Goal: Task Accomplishment & Management: Use online tool/utility

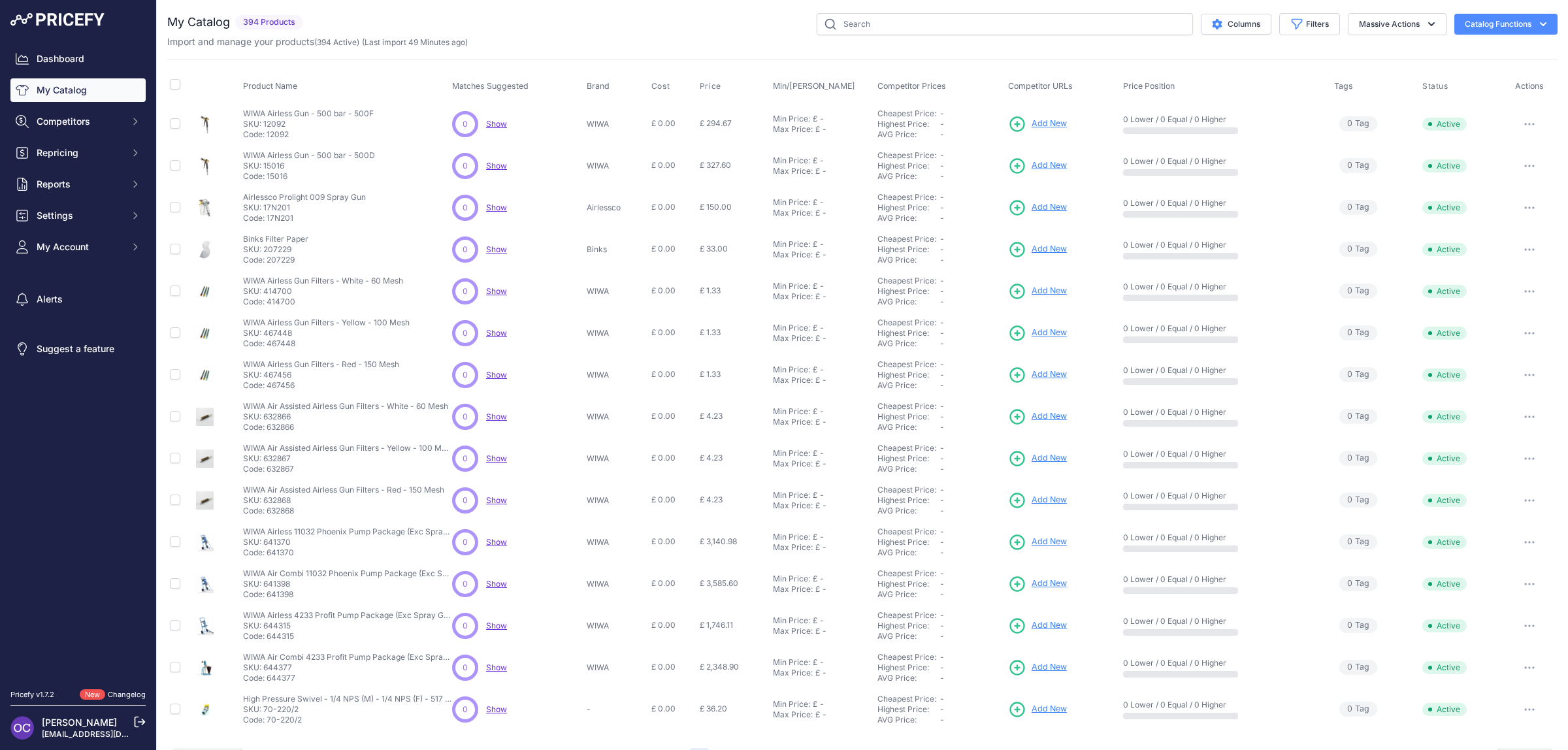
click at [1069, 11] on div "You are not connected to the internet. My Catalog" at bounding box center [862, 392] width 1390 height 784
click at [1044, 38] on div "Import and manage your products ( 394 Active ) (Last import 49 Minutes ago)" at bounding box center [862, 41] width 1390 height 13
click at [1014, 28] on input "text" at bounding box center [1005, 24] width 376 height 22
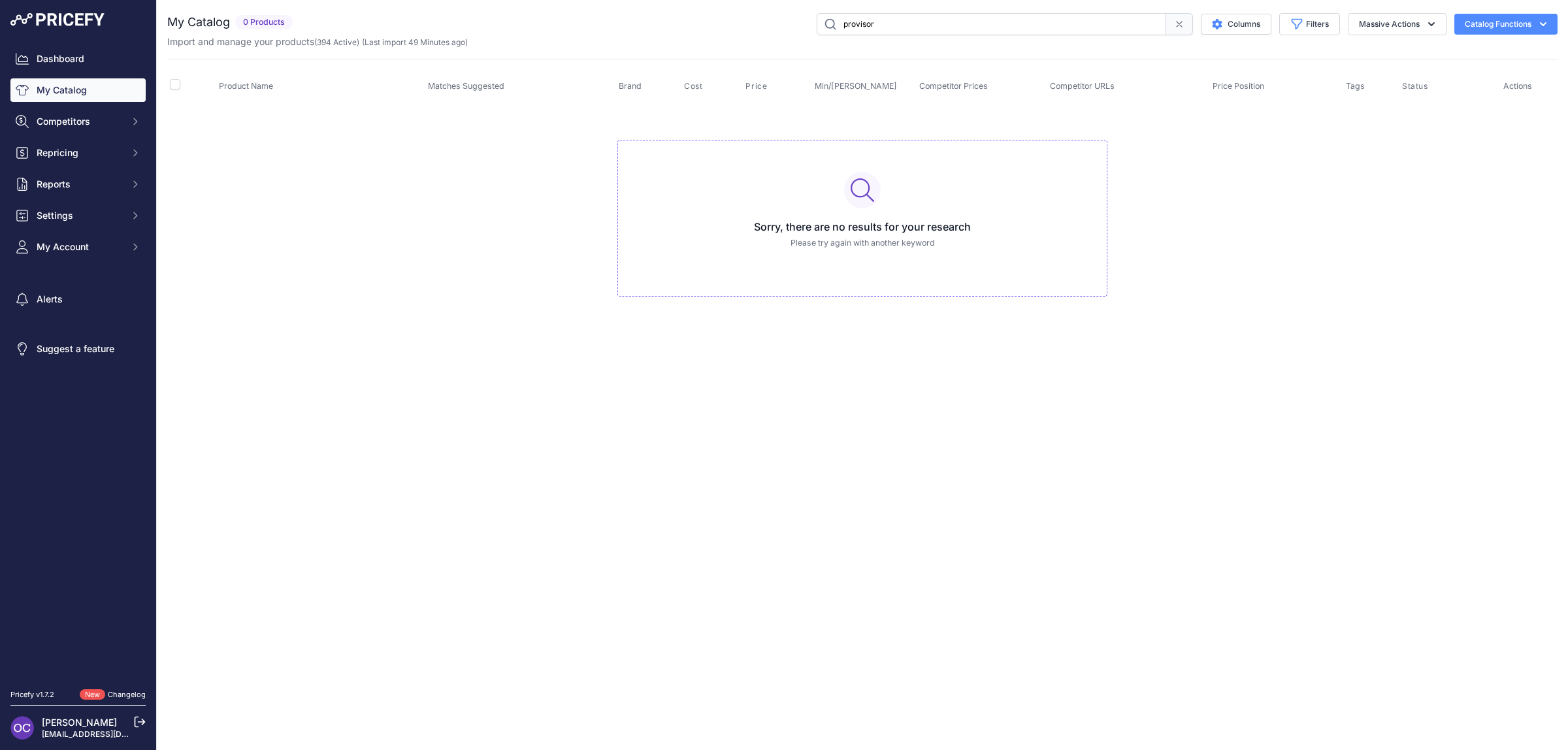
type input "provisor"
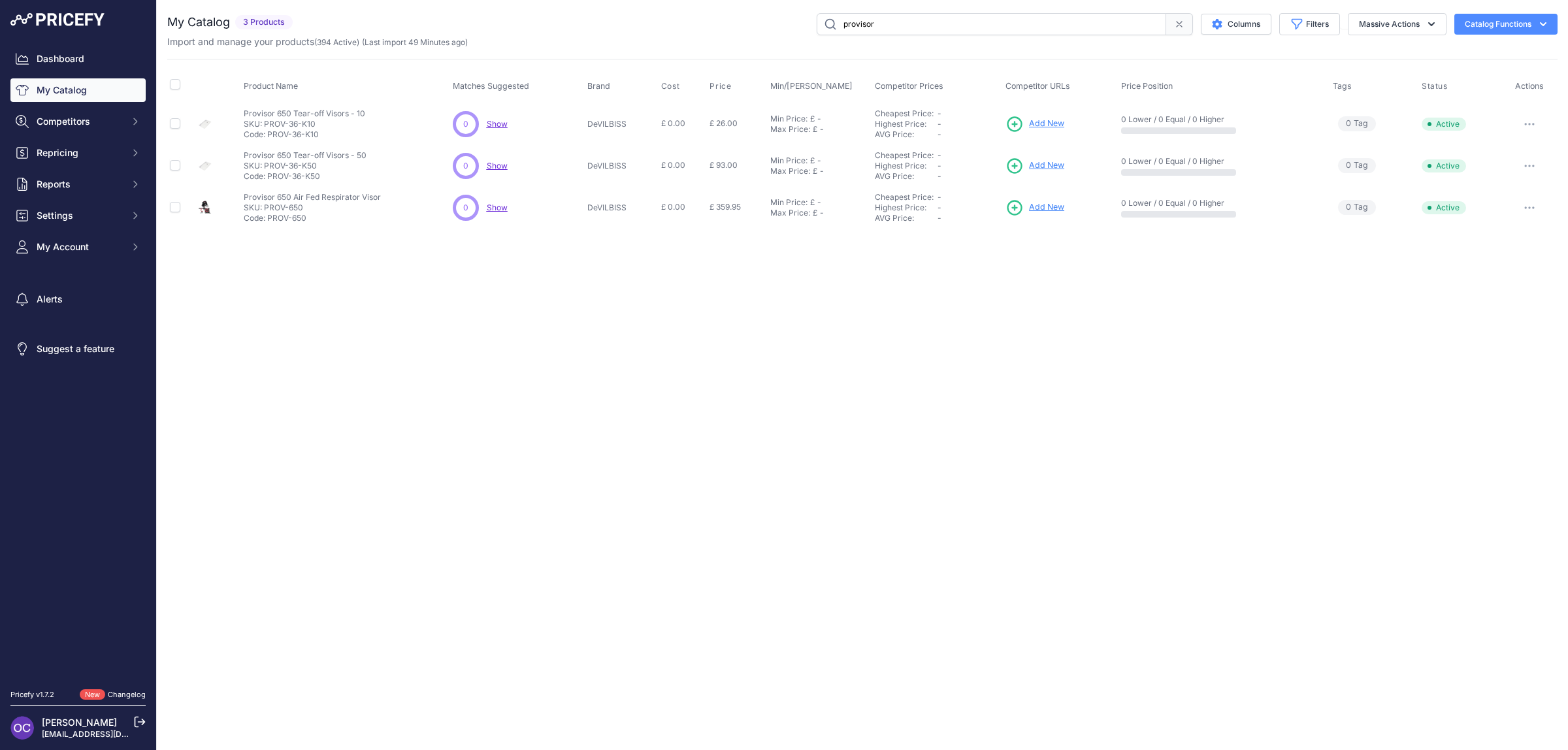
click at [1041, 207] on span "Add New" at bounding box center [1046, 207] width 35 height 12
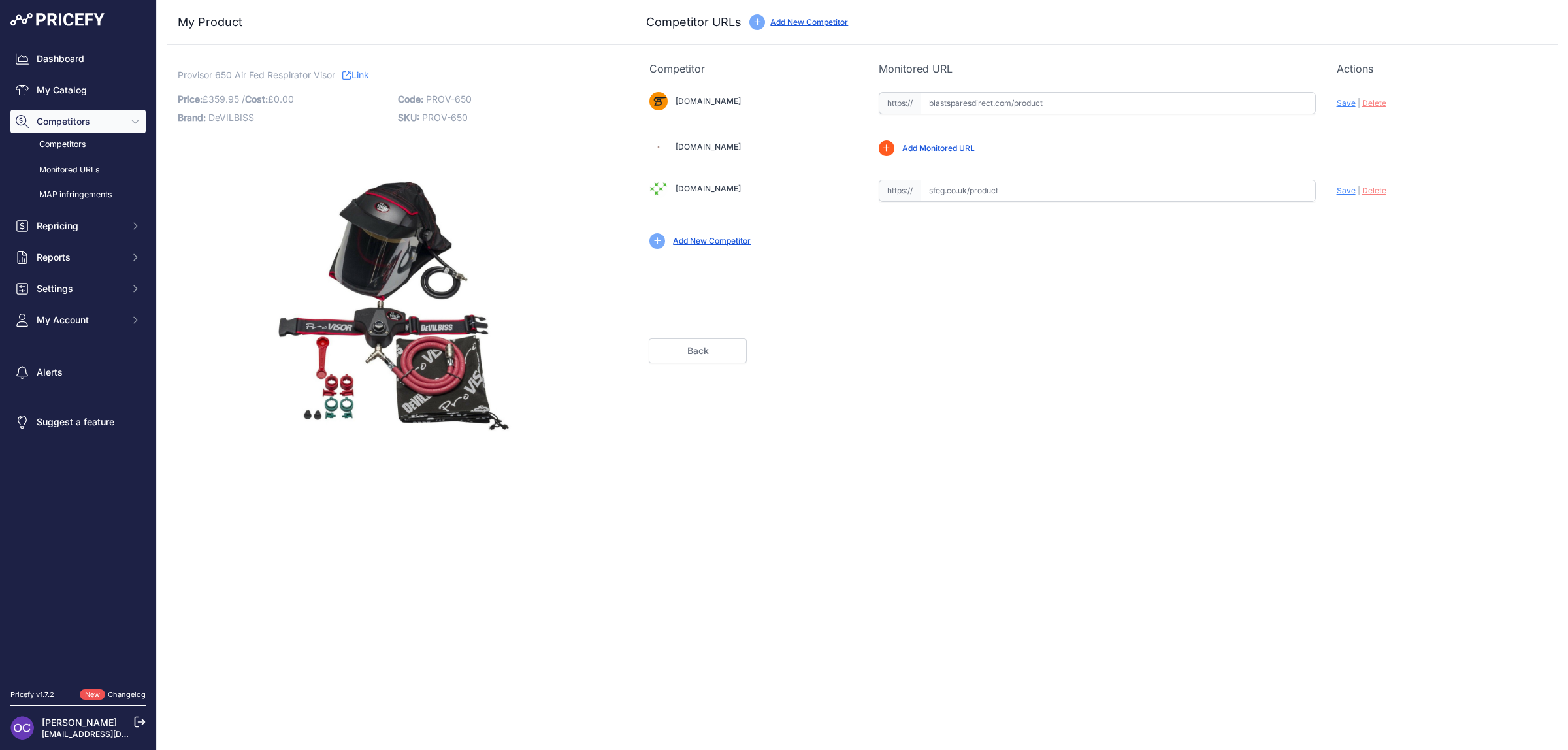
click at [724, 240] on link "Add New Competitor" at bounding box center [711, 240] width 78 height 10
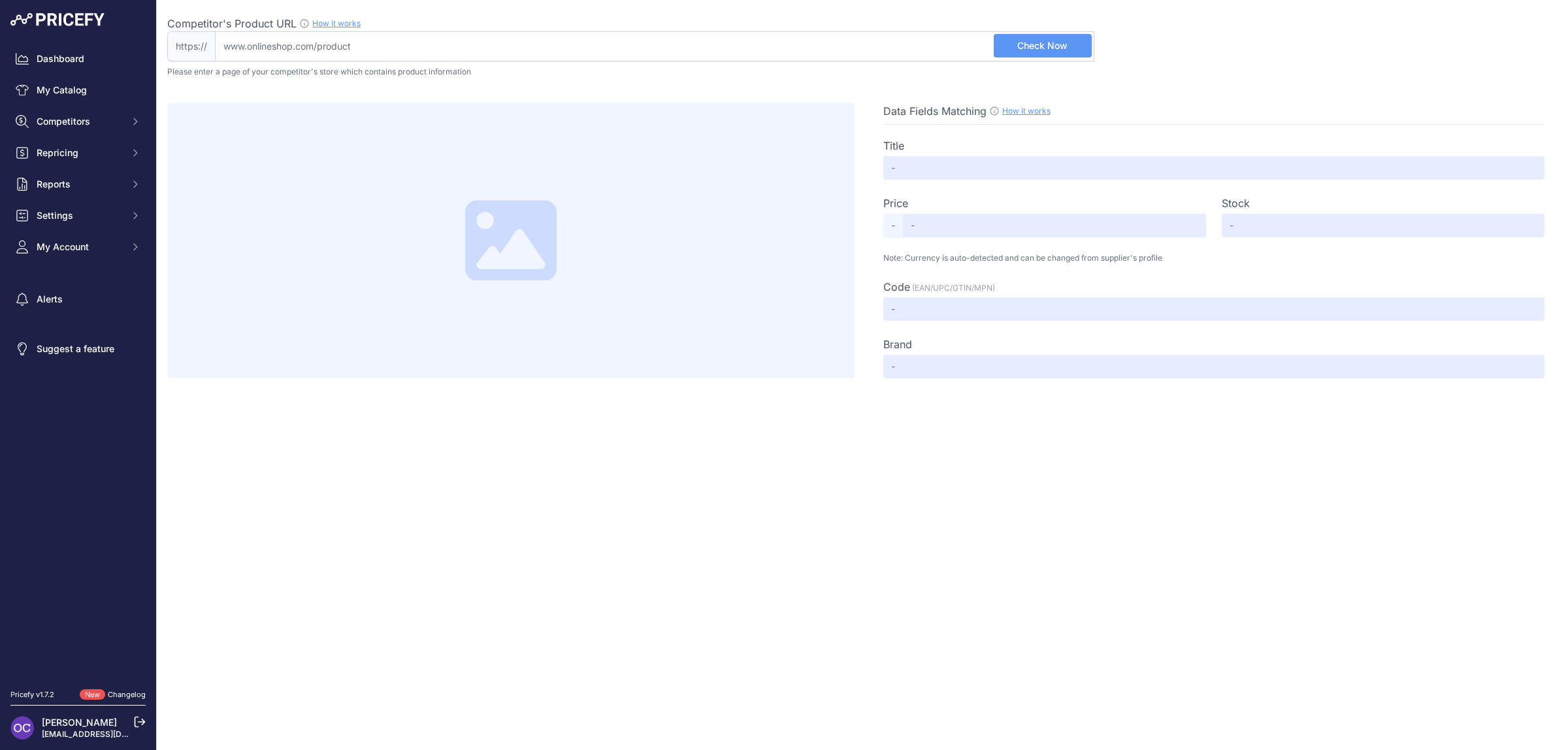
click at [282, 46] on input "Competitor's Product URL How it works In order to create your competitor's extr…" at bounding box center [654, 46] width 879 height 30
click at [360, 51] on input "Competitor's Product URL How it works In order to create your competitor's extr…" at bounding box center [654, 46] width 879 height 30
paste input "https://www.spraydirect.co.uk/acatalog/DeVilbiss-ProVisor-Air-Fed-Respirator-PR…"
type input "www.spraydirect.co.uk/acatalog/DeVilbiss-ProVisor-Air-Fed-Respirator-PROV_650.h…"
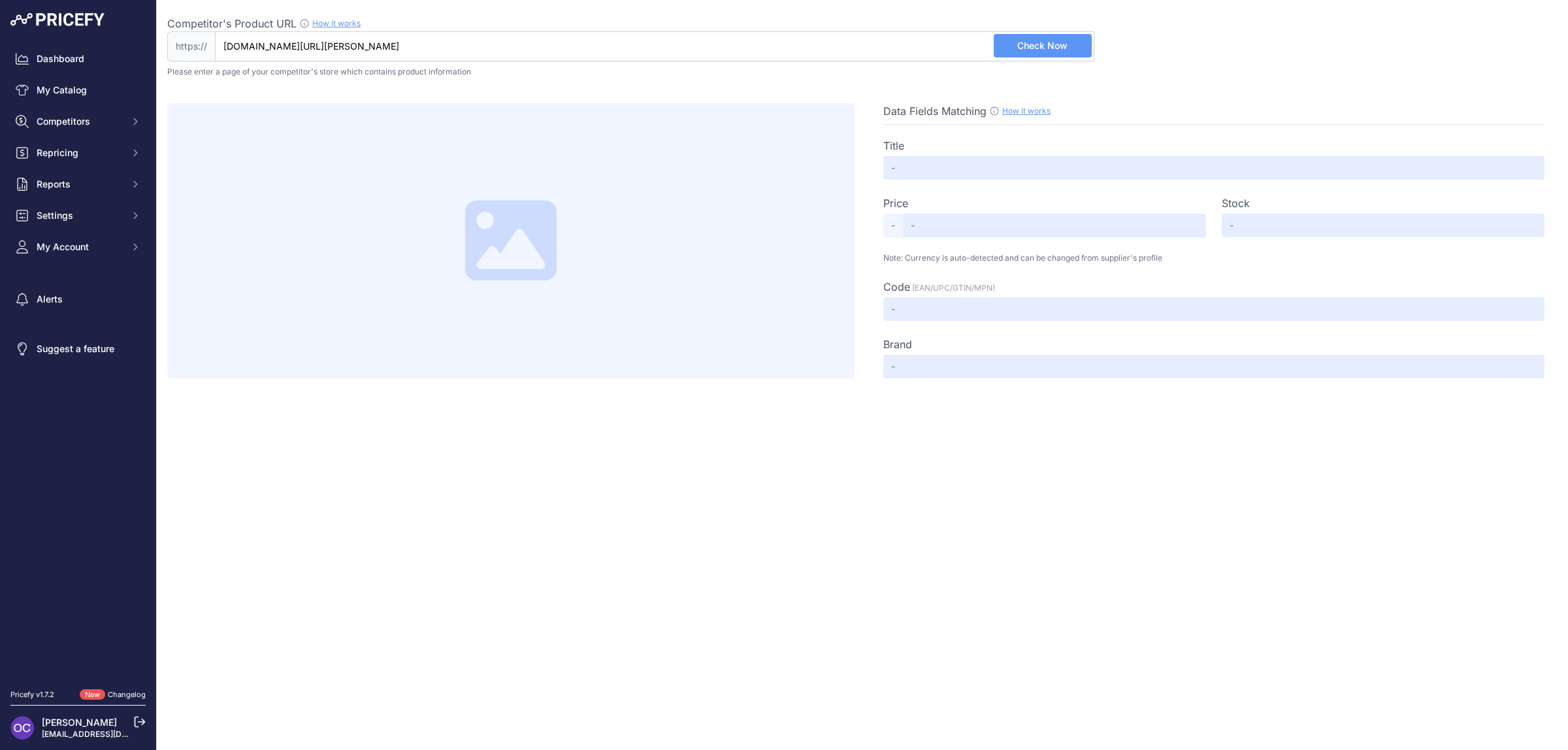
click at [1020, 47] on span "Check Now" at bounding box center [1042, 45] width 51 height 13
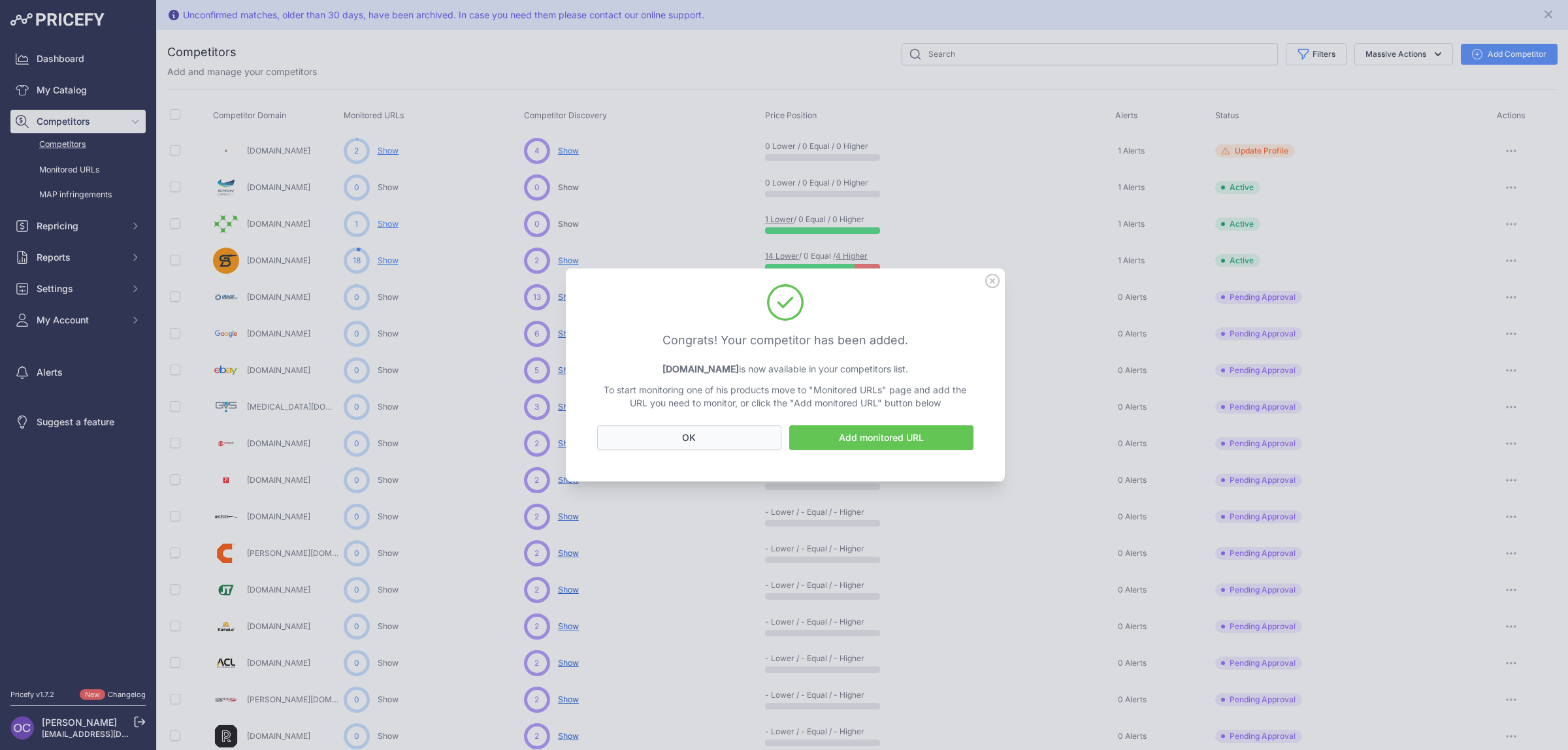
click at [674, 437] on button "OK" at bounding box center [689, 437] width 185 height 24
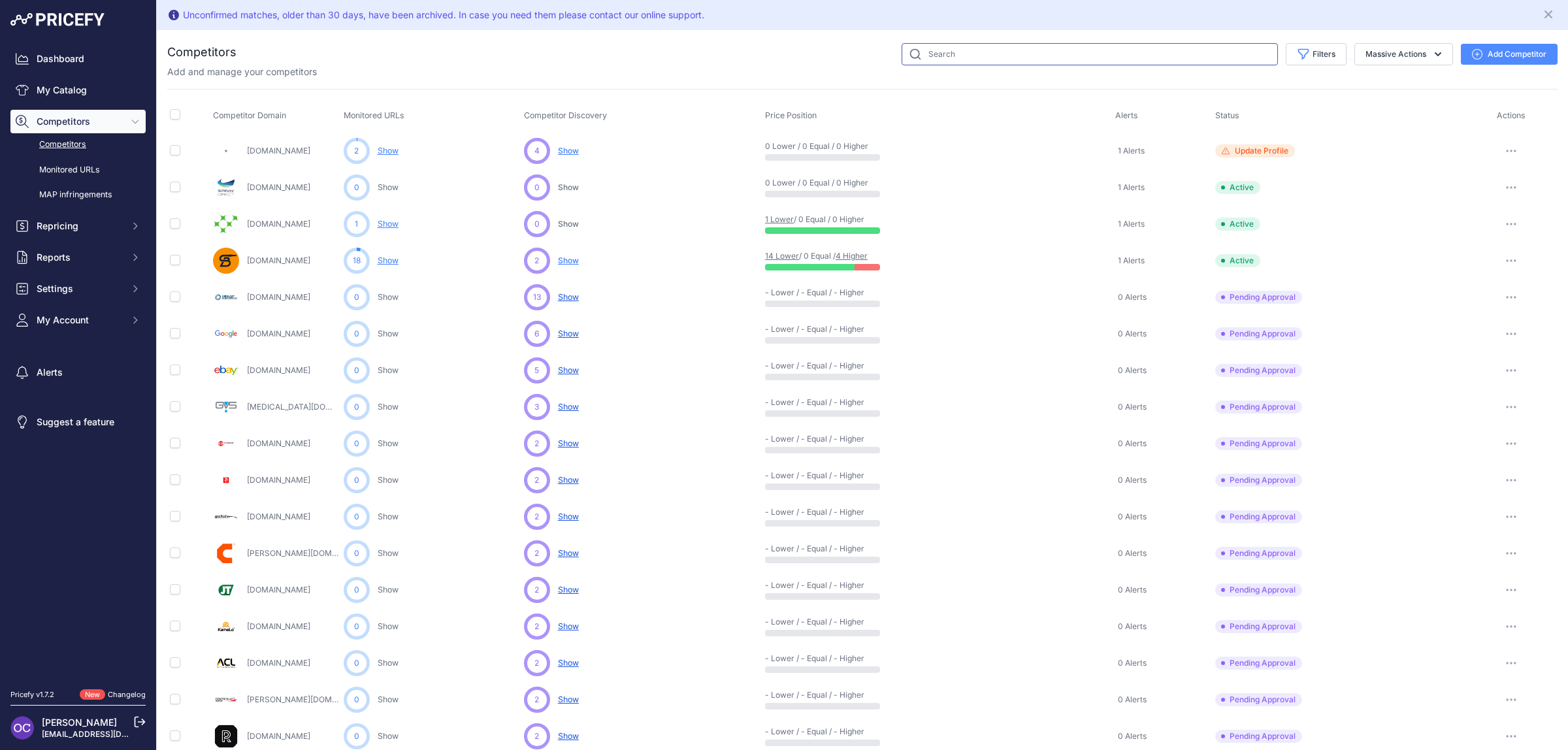
click at [1021, 54] on input "text" at bounding box center [1090, 53] width 376 height 22
type input "provisor"
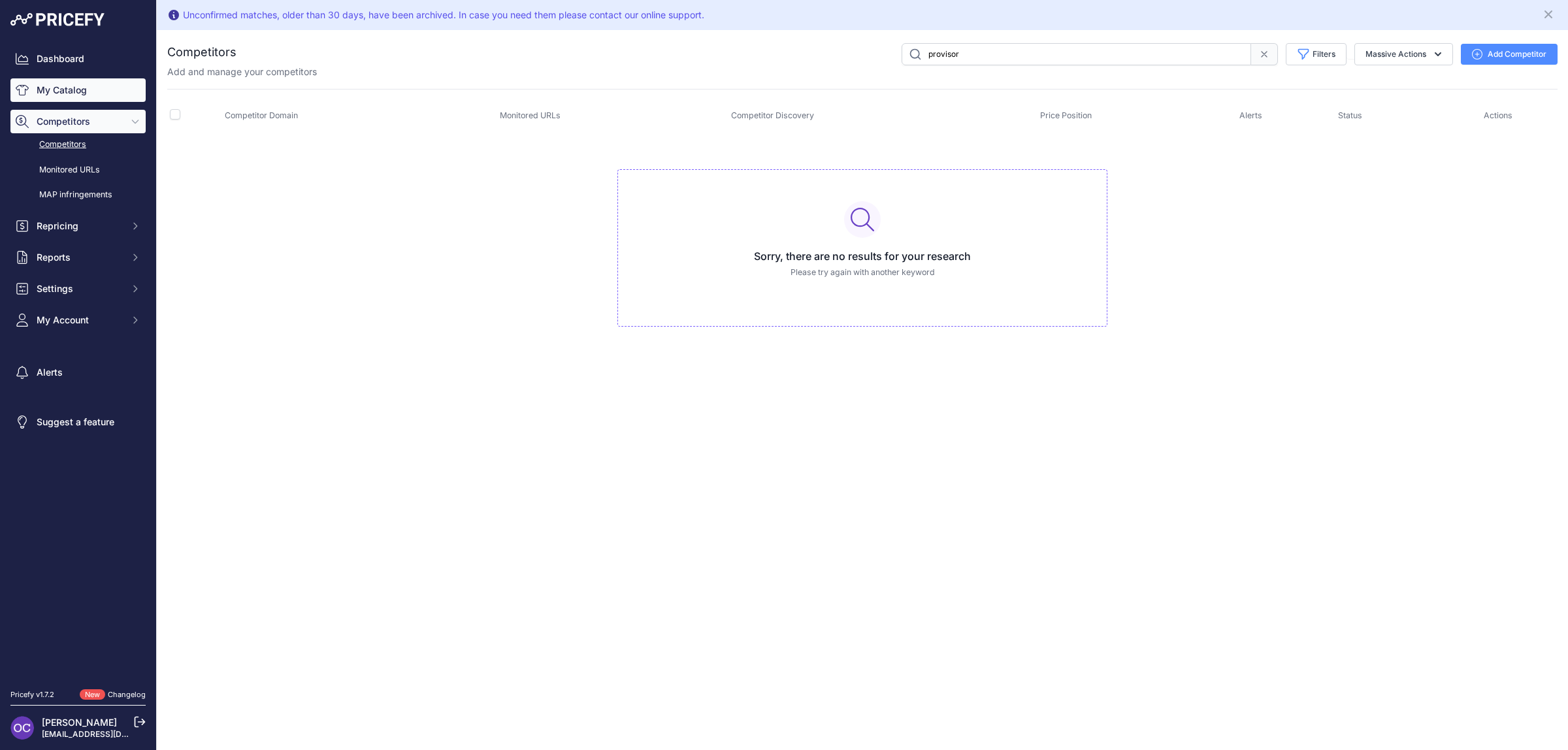
click at [73, 88] on link "My Catalog" at bounding box center [78, 90] width 136 height 24
click at [90, 63] on link "Dashboard" at bounding box center [78, 59] width 136 height 24
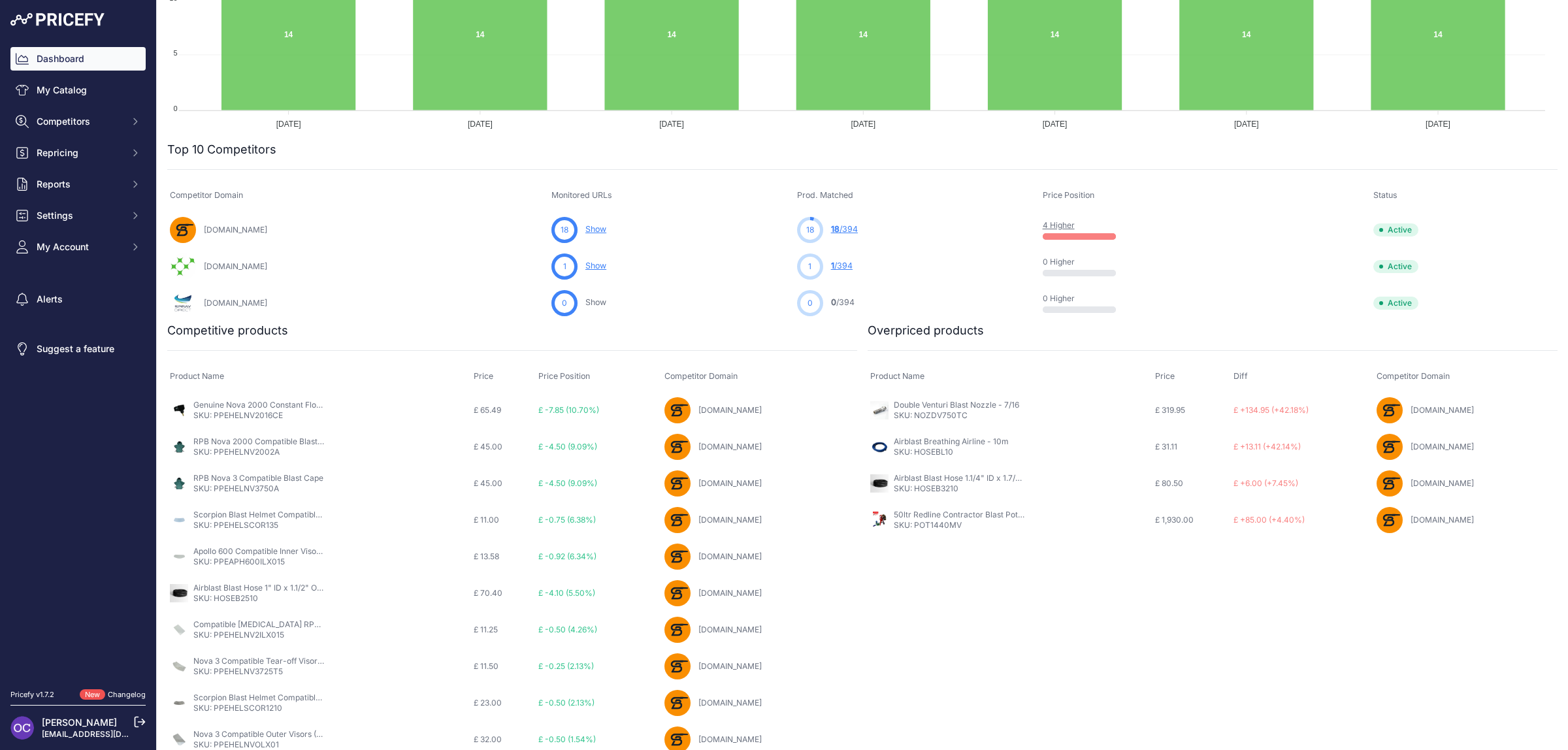
scroll to position [301, 0]
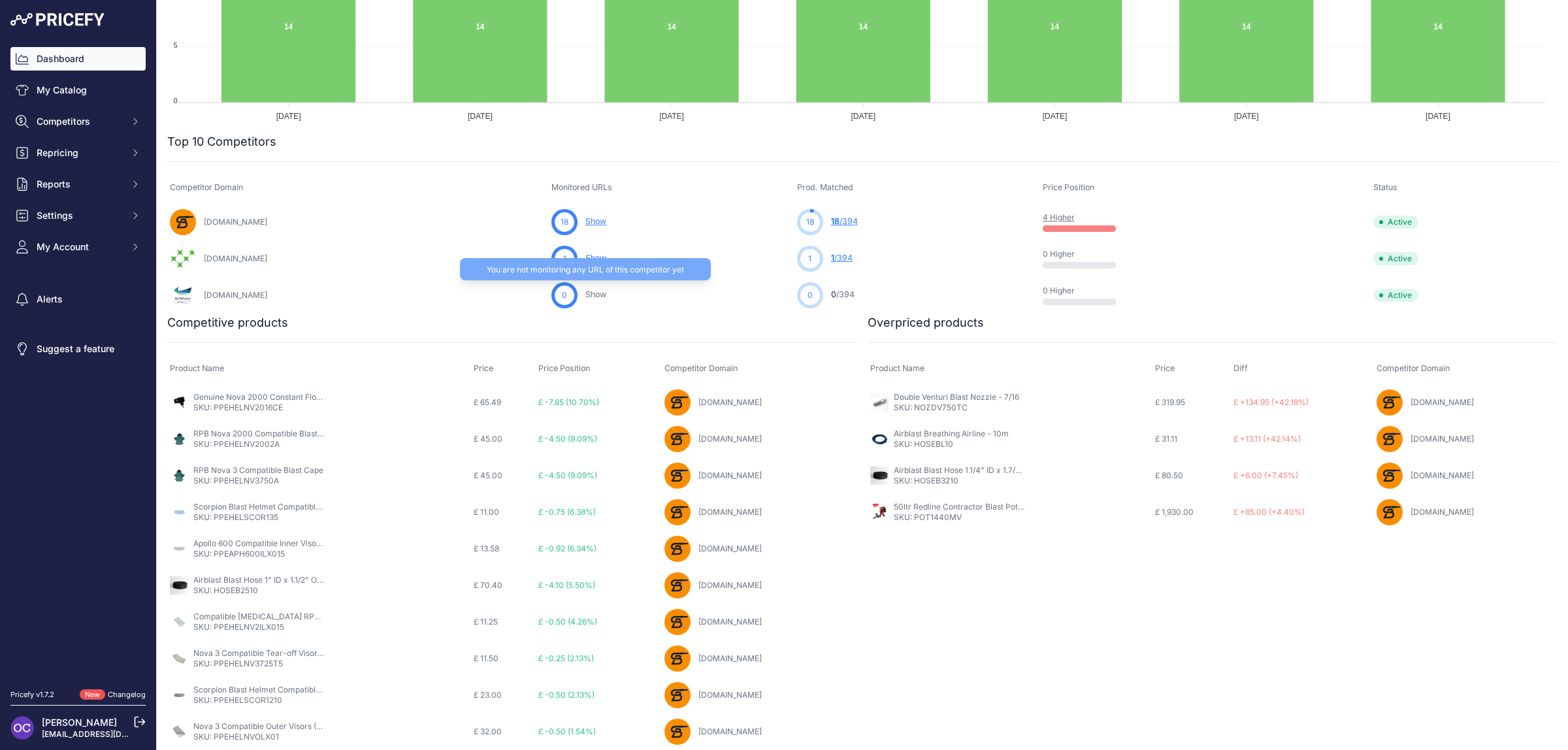
click at [606, 290] on link "Show" at bounding box center [596, 294] width 21 height 10
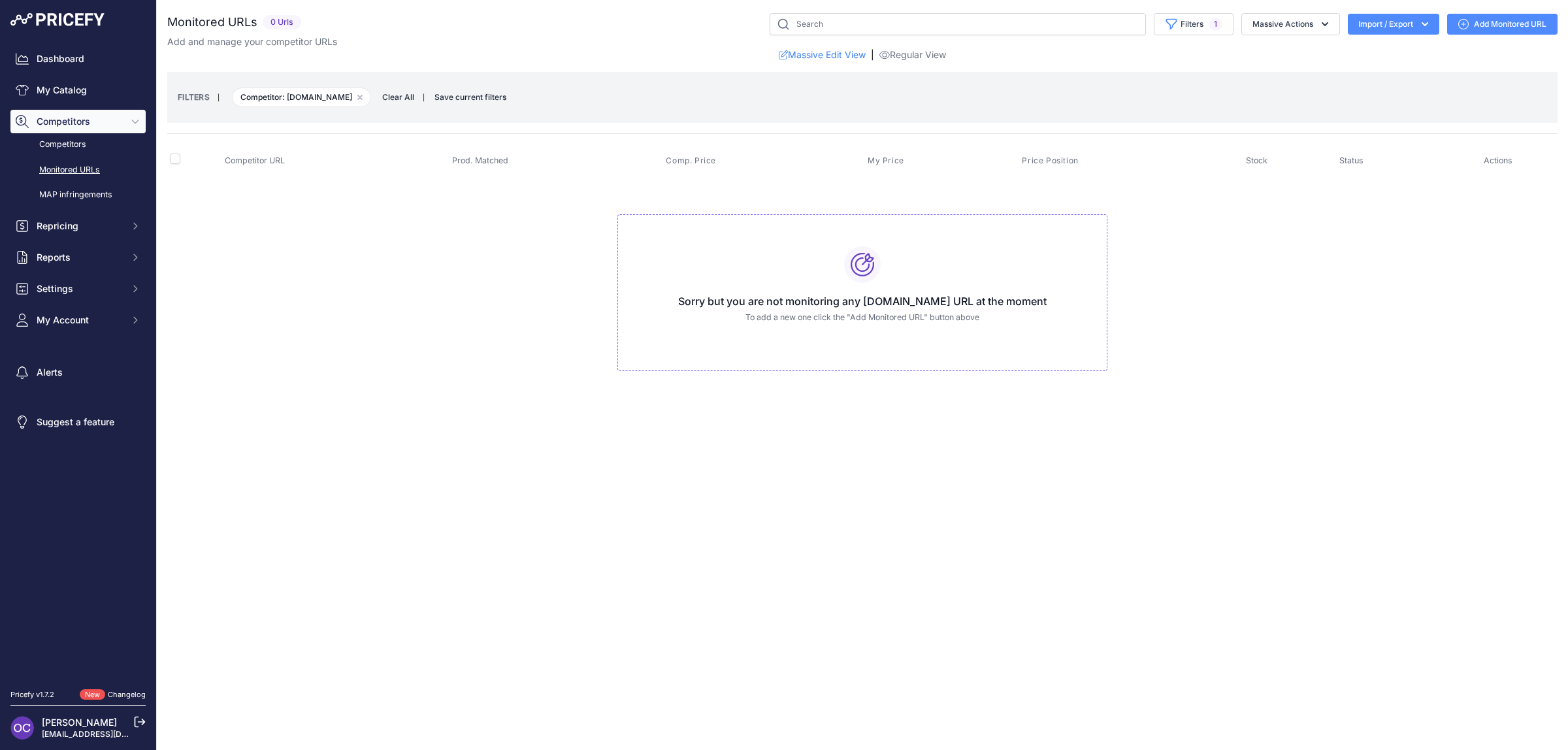
click at [1495, 24] on link "Add Monitored URL" at bounding box center [1502, 24] width 110 height 21
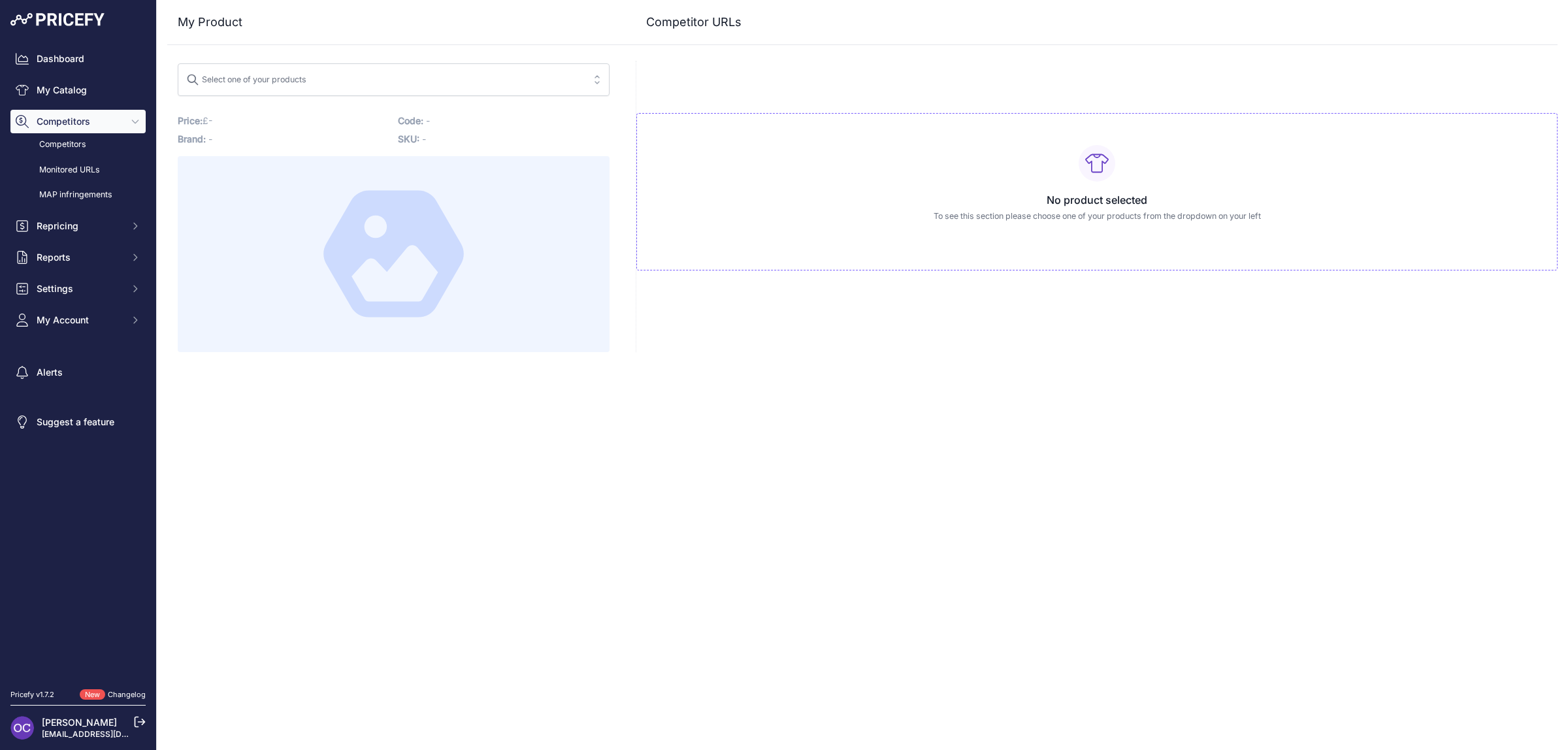
click at [350, 62] on div "Select one of your products No results match your search Price: - / Cost: -" at bounding box center [394, 205] width 453 height 291
click at [379, 92] on button "Select one of your products" at bounding box center [394, 79] width 432 height 32
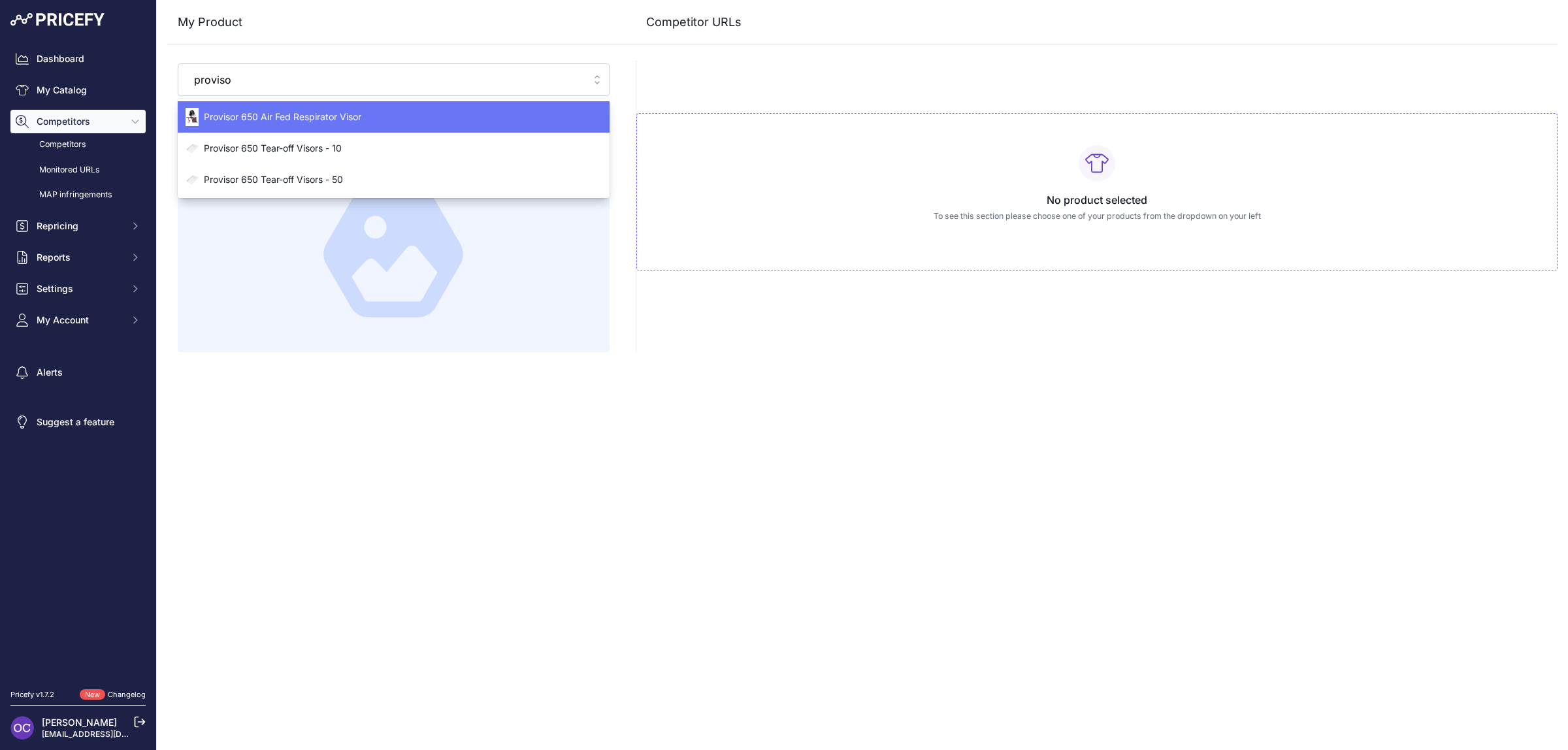
type input "provisor"
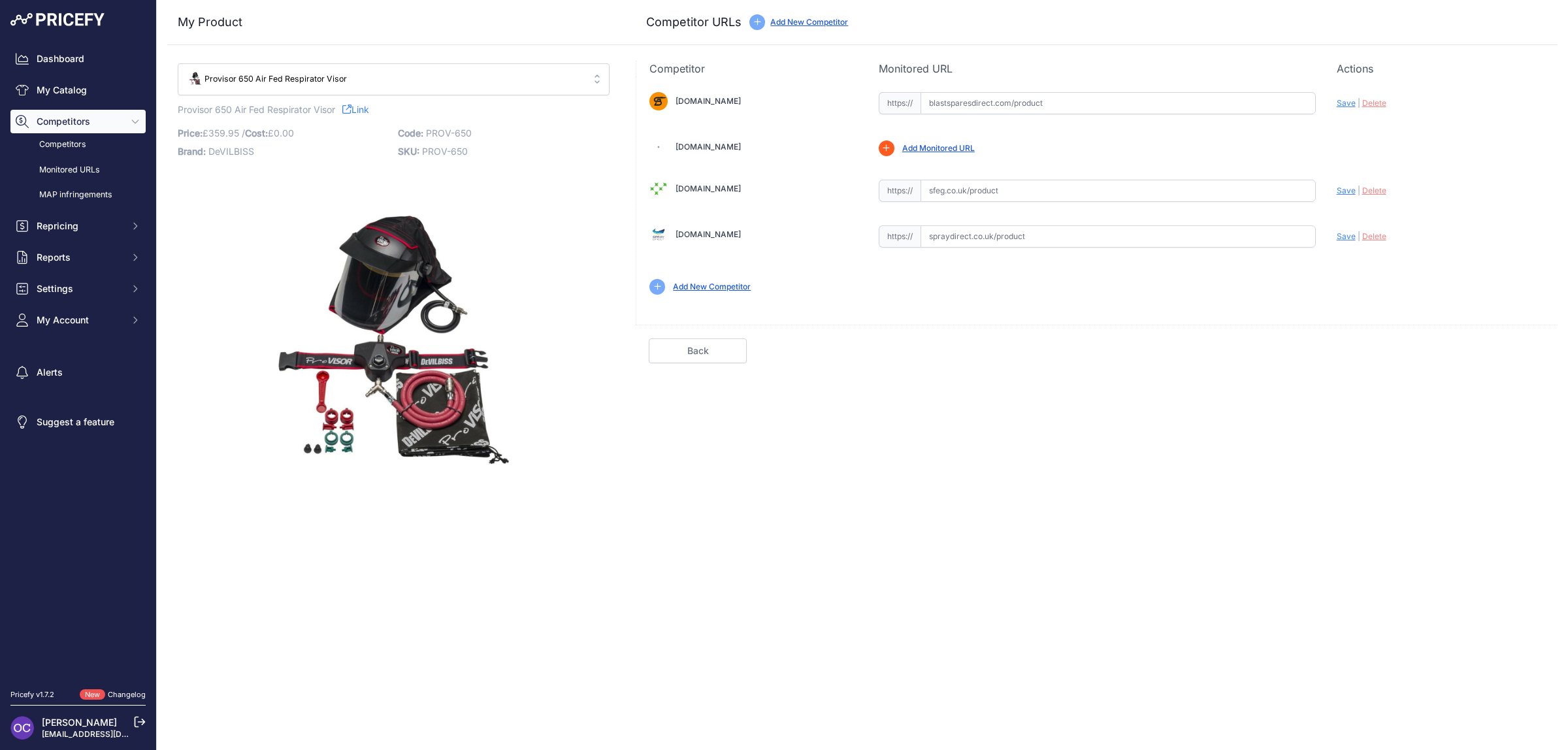
click at [982, 236] on input "text" at bounding box center [1118, 236] width 395 height 22
paste input "https://www.spraydirect.co.uk/acatalog/DeVilbiss-ProVisor-Air-Fed-Respirator-PR…"
click at [1348, 239] on span "Save" at bounding box center [1346, 235] width 19 height 10
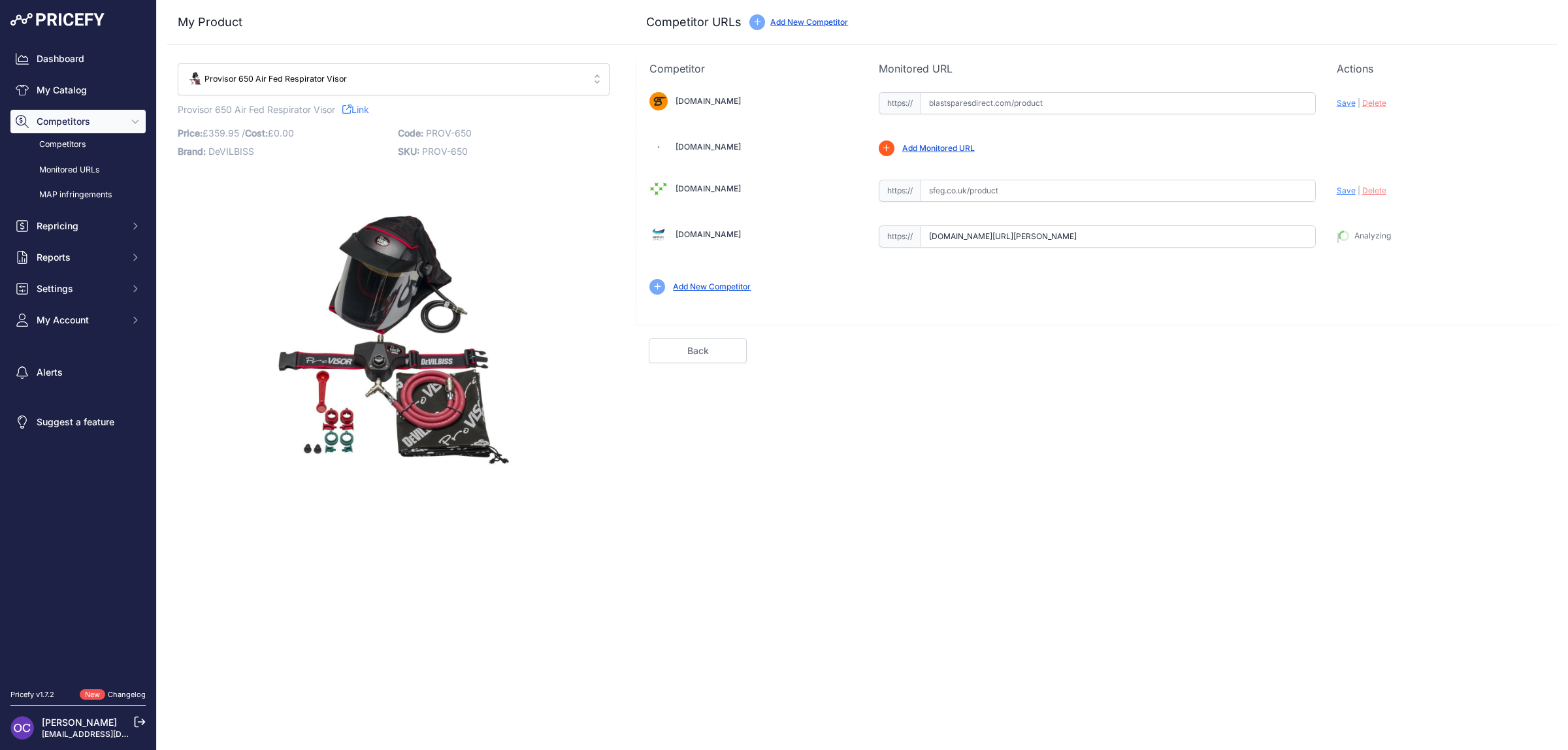
type input "https://www.spraydirect.co.uk/acatalog/DeVilbiss-ProVisor-Air-Fed-Respirator-PR…"
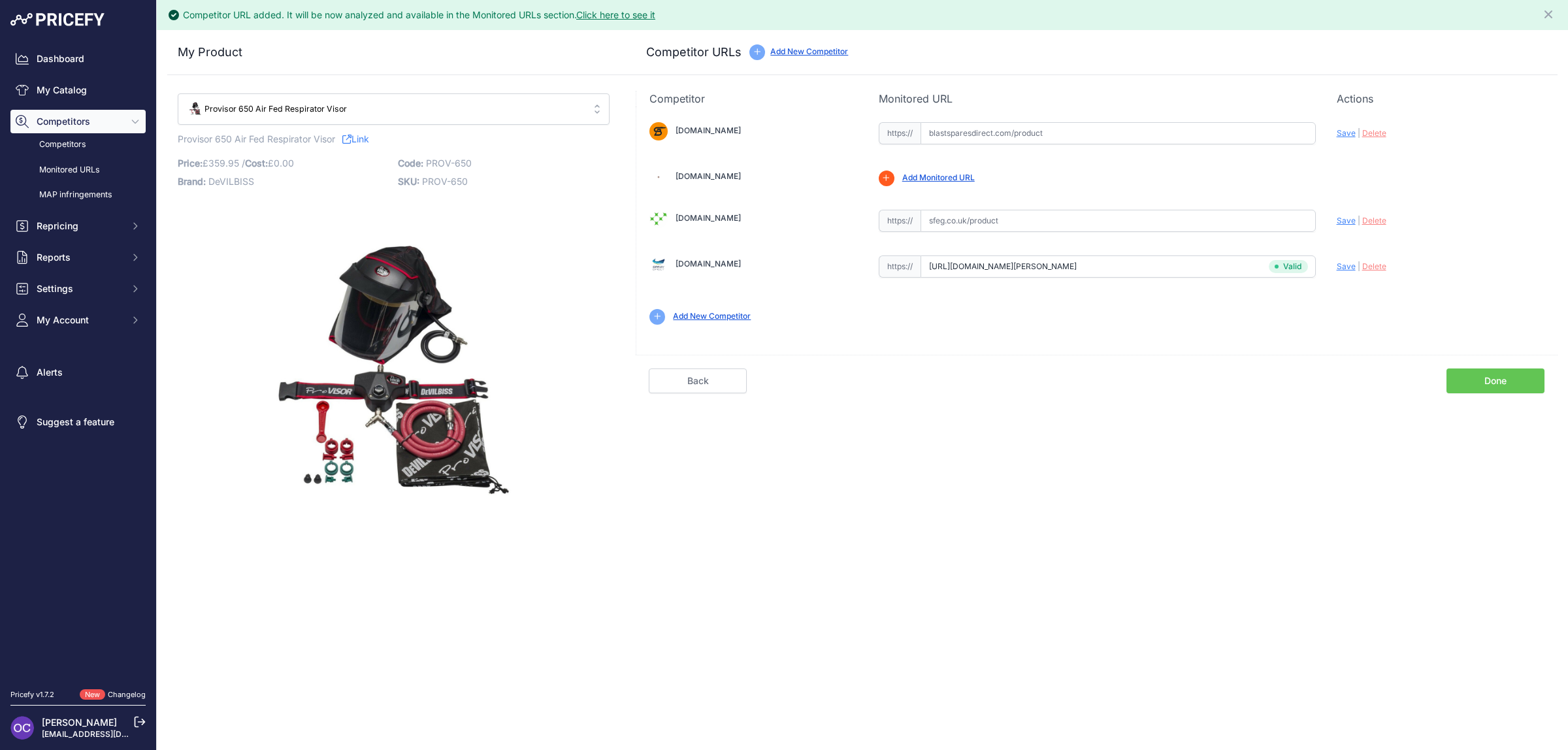
click at [1478, 366] on div "Back Done" at bounding box center [1097, 374] width 922 height 38
click at [1494, 374] on link "Done" at bounding box center [1495, 380] width 98 height 24
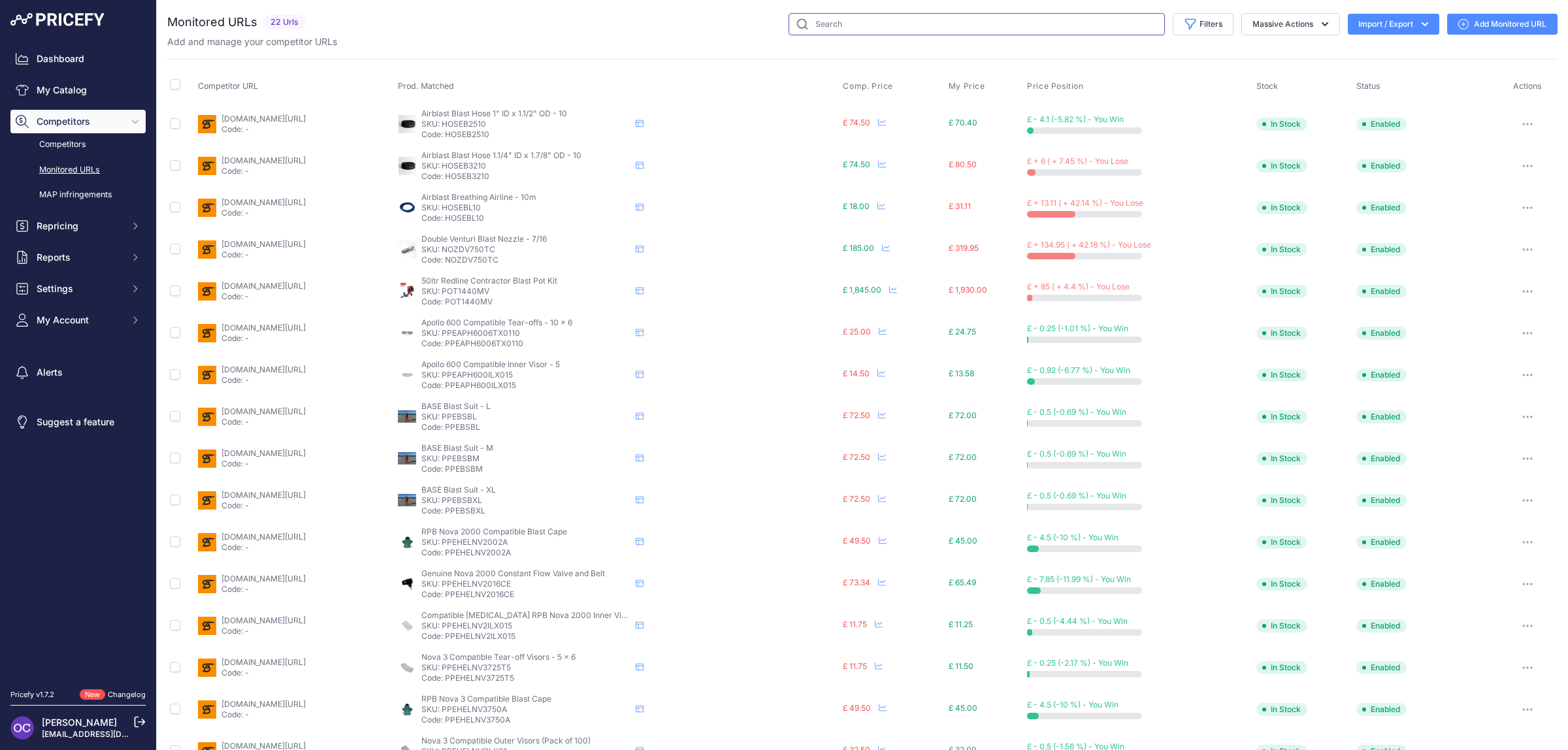
click at [899, 24] on input "text" at bounding box center [977, 24] width 376 height 22
type input "provisor"
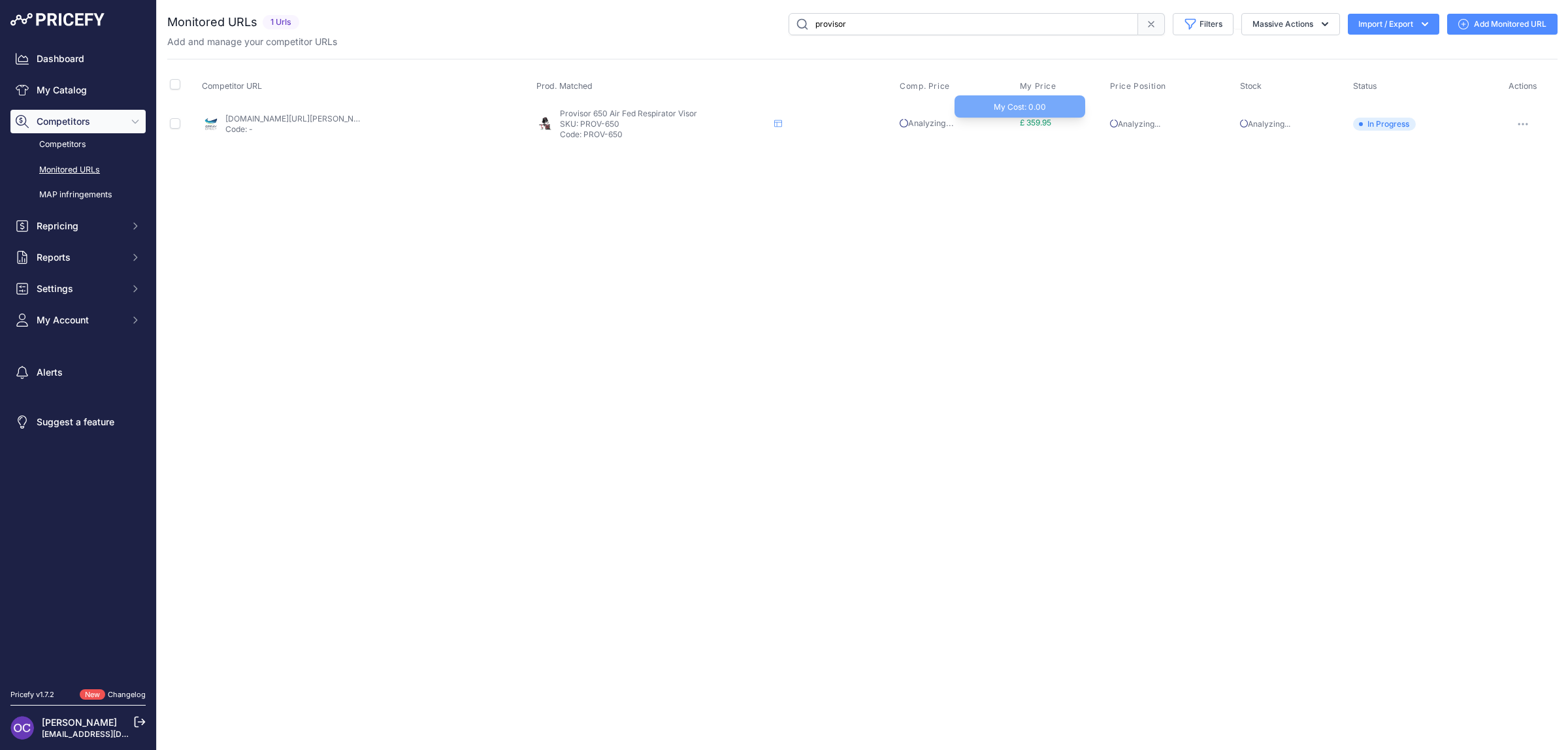
click at [1032, 122] on span "£ 359.95" at bounding box center [1035, 122] width 31 height 10
click at [1530, 125] on button "button" at bounding box center [1523, 123] width 26 height 18
click at [1068, 197] on div "Close You are not connected to the internet." at bounding box center [861, 375] width 1411 height 750
